Goal: Information Seeking & Learning: Check status

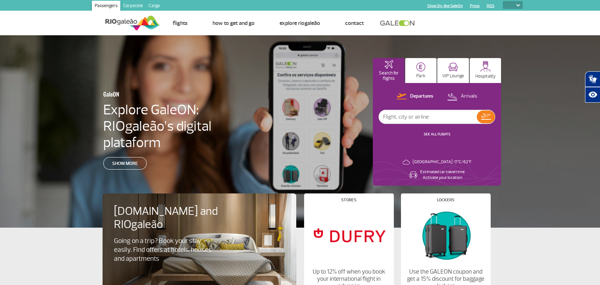
click at [516, 2] on select "PT ENG ESP" at bounding box center [513, 5] width 20 height 8
select select "pt-BR"
click at [503, 1] on select "PT ENG ESP" at bounding box center [513, 5] width 20 height 8
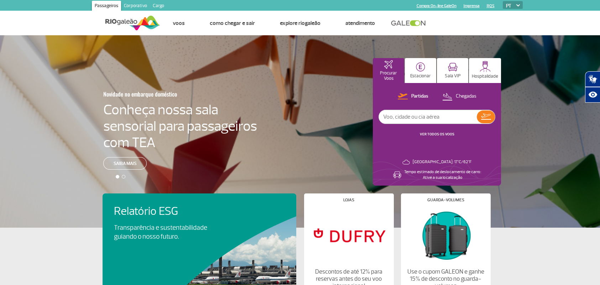
click at [518, 4] on img at bounding box center [518, 5] width 4 height 2
click at [509, 3] on select "PT ENG ESP" at bounding box center [513, 5] width 20 height 8
select select "en"
click at [503, 1] on select "PT ENG ESP" at bounding box center [513, 5] width 20 height 8
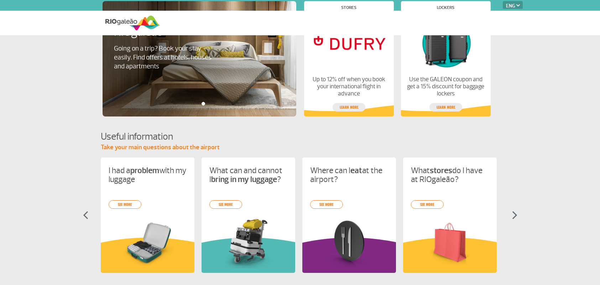
select select "en"
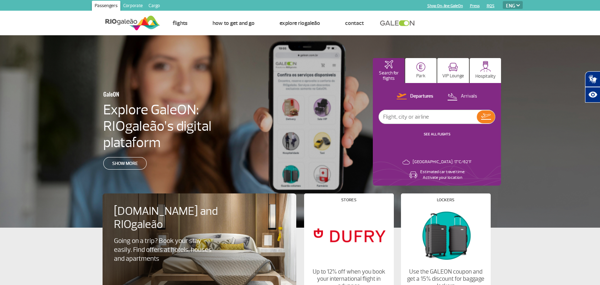
click at [531, 88] on div at bounding box center [302, 137] width 605 height 204
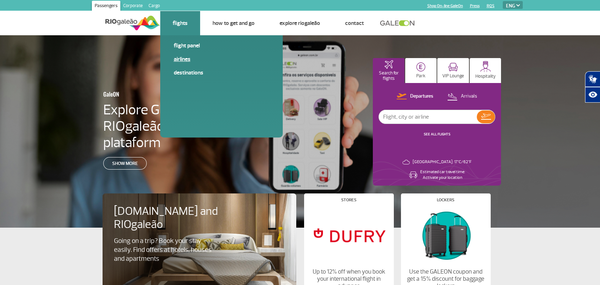
click at [185, 58] on link "Airlines" at bounding box center [221, 59] width 95 height 8
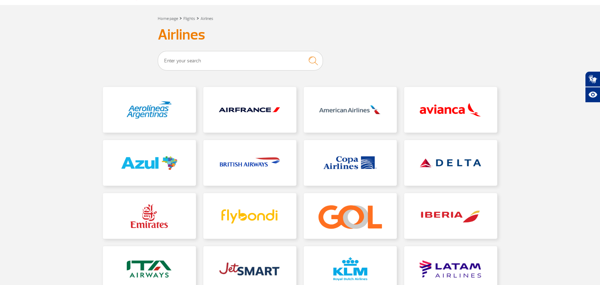
scroll to position [71, 0]
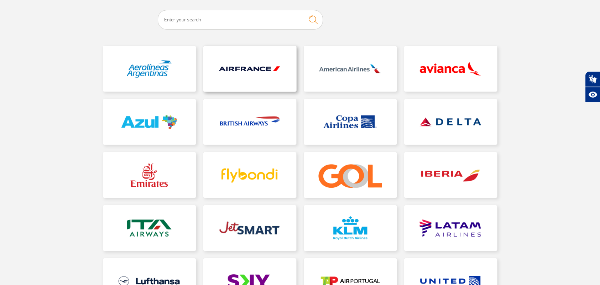
click at [257, 67] on link at bounding box center [249, 69] width 93 height 46
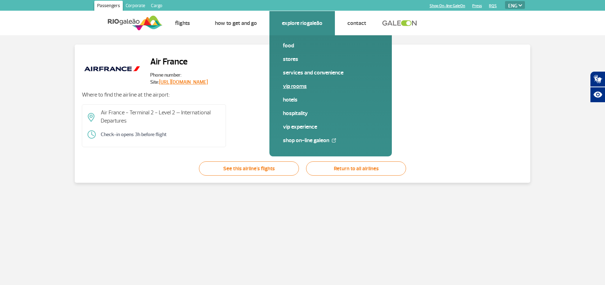
click at [296, 85] on link "VIP Rooms" at bounding box center [330, 86] width 95 height 8
click at [294, 72] on link "Services and Convenience" at bounding box center [330, 73] width 95 height 8
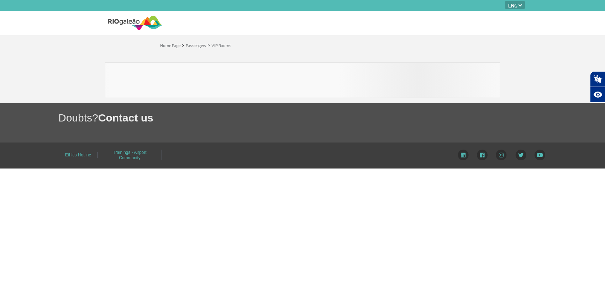
select select "en"
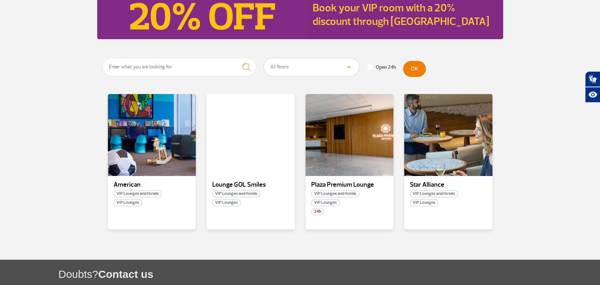
scroll to position [107, 0]
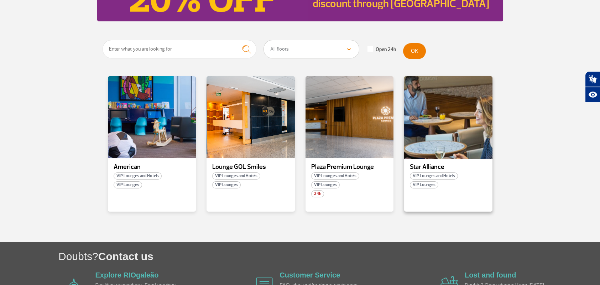
click at [433, 138] on div at bounding box center [449, 118] width 90 height 84
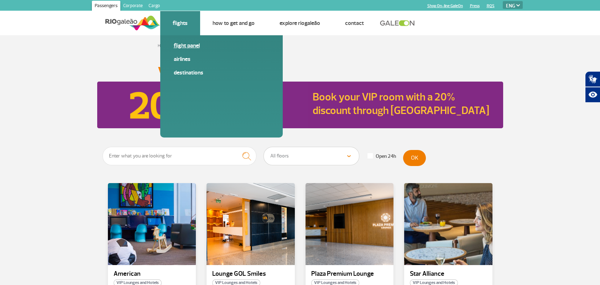
click at [192, 45] on link "Flight panel" at bounding box center [221, 46] width 95 height 8
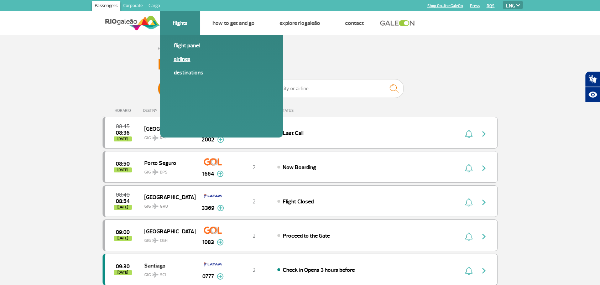
click at [185, 59] on link "Airlines" at bounding box center [221, 59] width 95 height 8
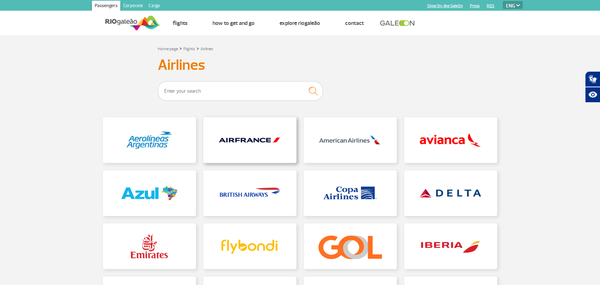
click at [252, 137] on link at bounding box center [249, 140] width 93 height 46
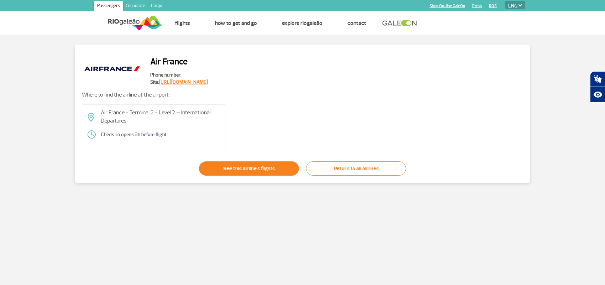
click at [270, 167] on link "See this airline's flights" at bounding box center [249, 168] width 100 height 14
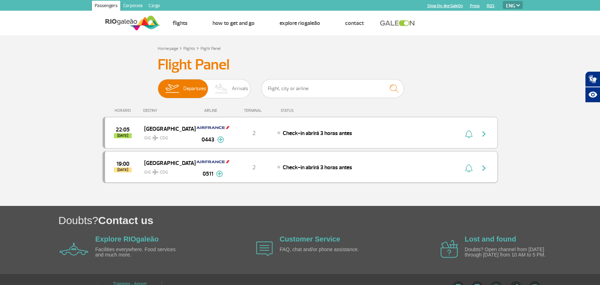
click at [484, 167] on img "button" at bounding box center [484, 168] width 9 height 9
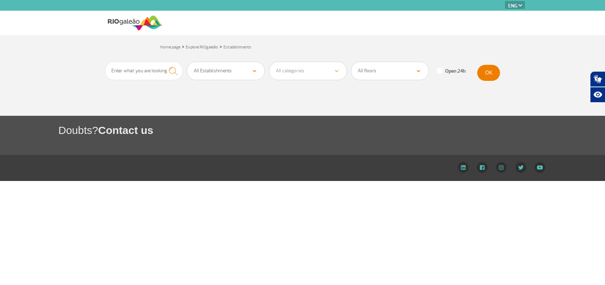
select select "en"
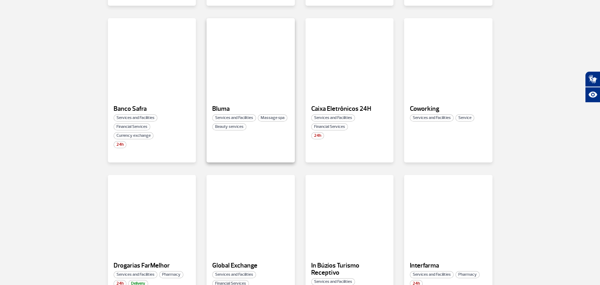
scroll to position [356, 0]
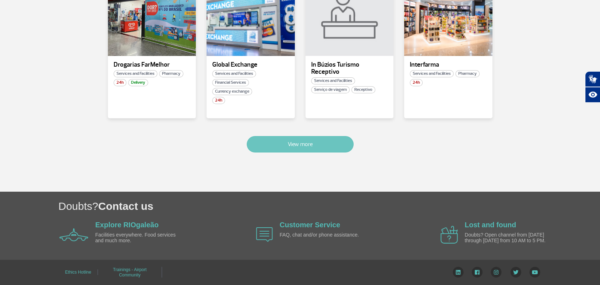
click at [316, 143] on button "View more" at bounding box center [300, 144] width 107 height 16
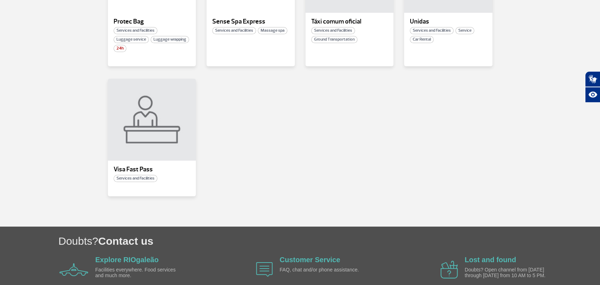
scroll to position [821, 0]
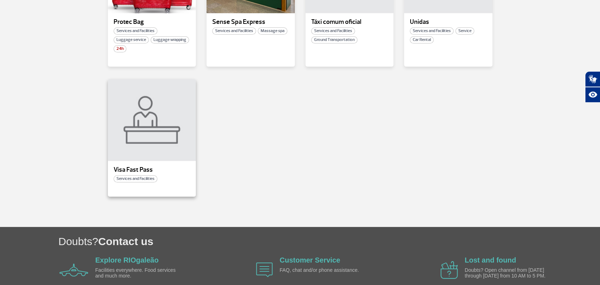
click at [145, 177] on span "Services and Facilities" at bounding box center [136, 178] width 44 height 7
